Goal: Information Seeking & Learning: Learn about a topic

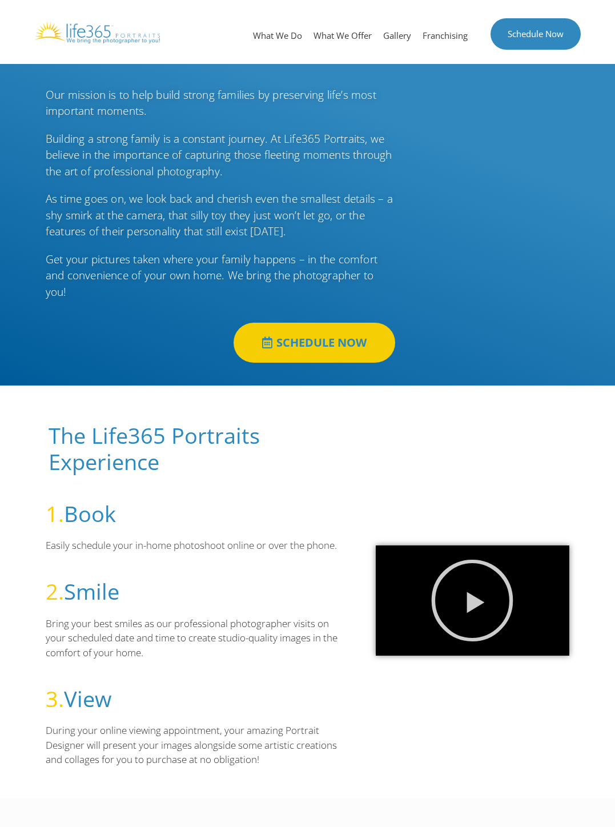
click at [314, 35] on link "What We Offer" at bounding box center [343, 35] width 70 height 34
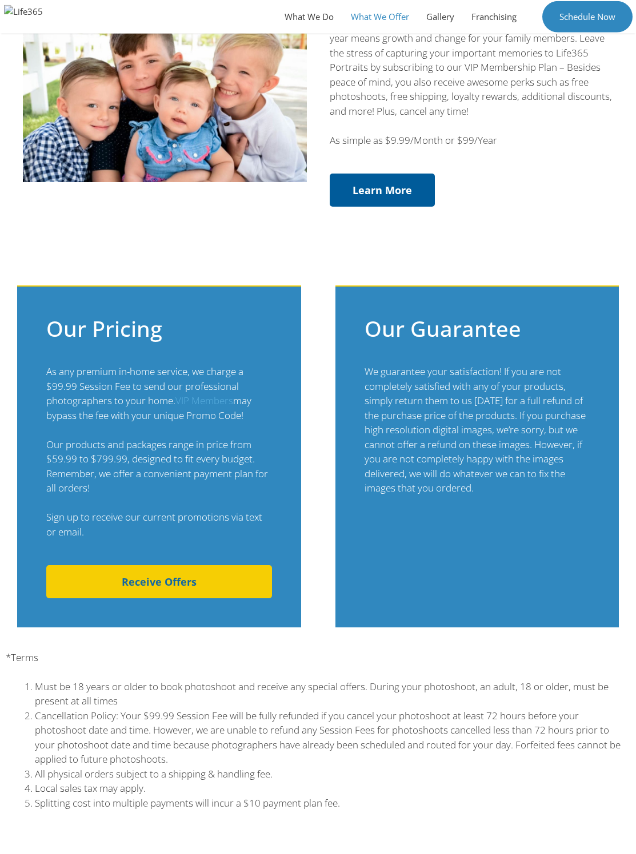
scroll to position [646, 0]
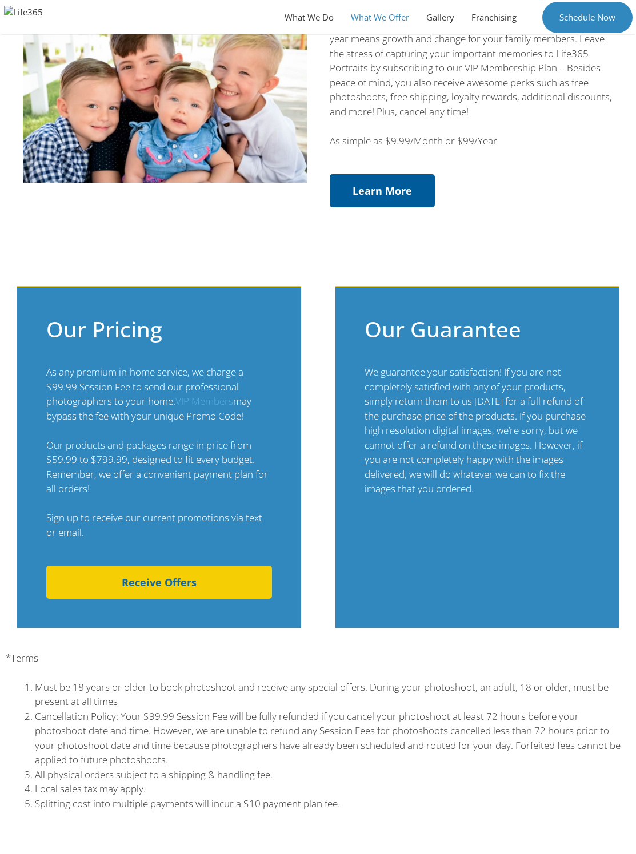
click at [120, 547] on span "Receive Offers" at bounding box center [159, 582] width 180 height 10
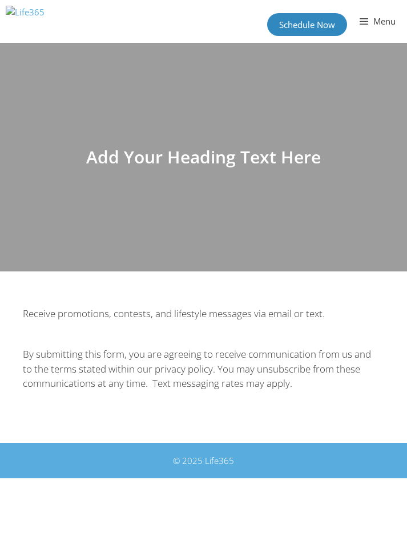
click at [378, 25] on span "Menu" at bounding box center [384, 20] width 24 height 11
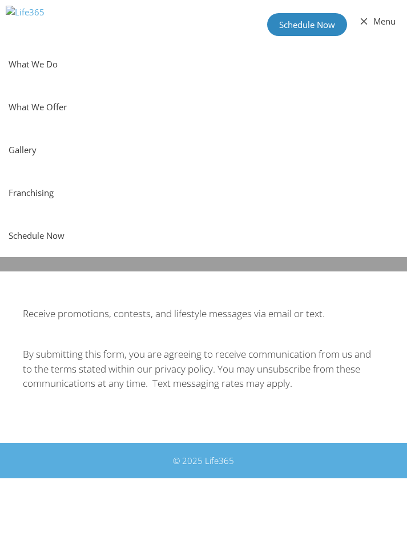
click at [49, 156] on link "Gallery" at bounding box center [203, 149] width 407 height 43
